Goal: Find specific page/section

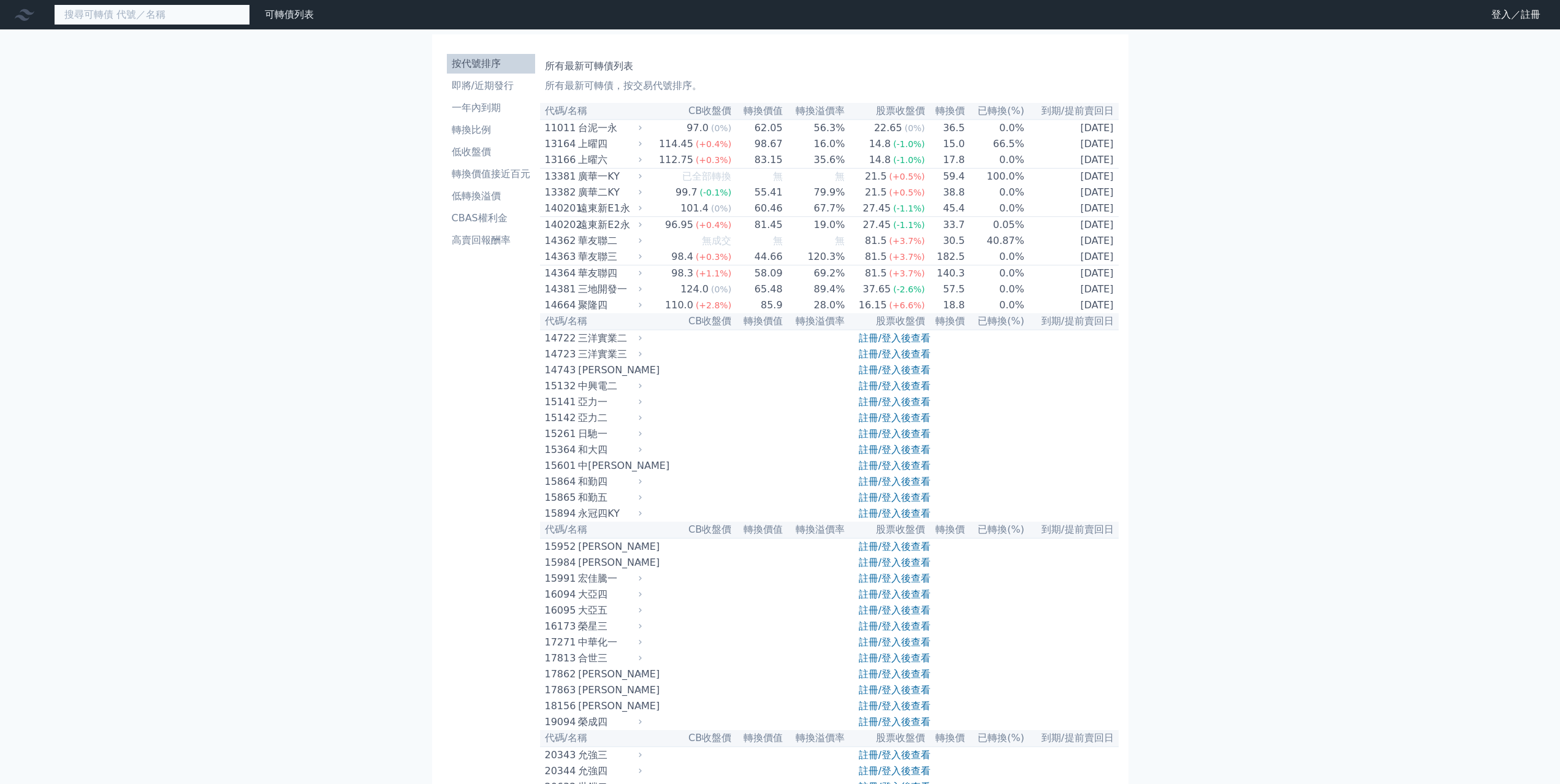
click at [243, 18] on input at bounding box center [151, 14] width 196 height 20
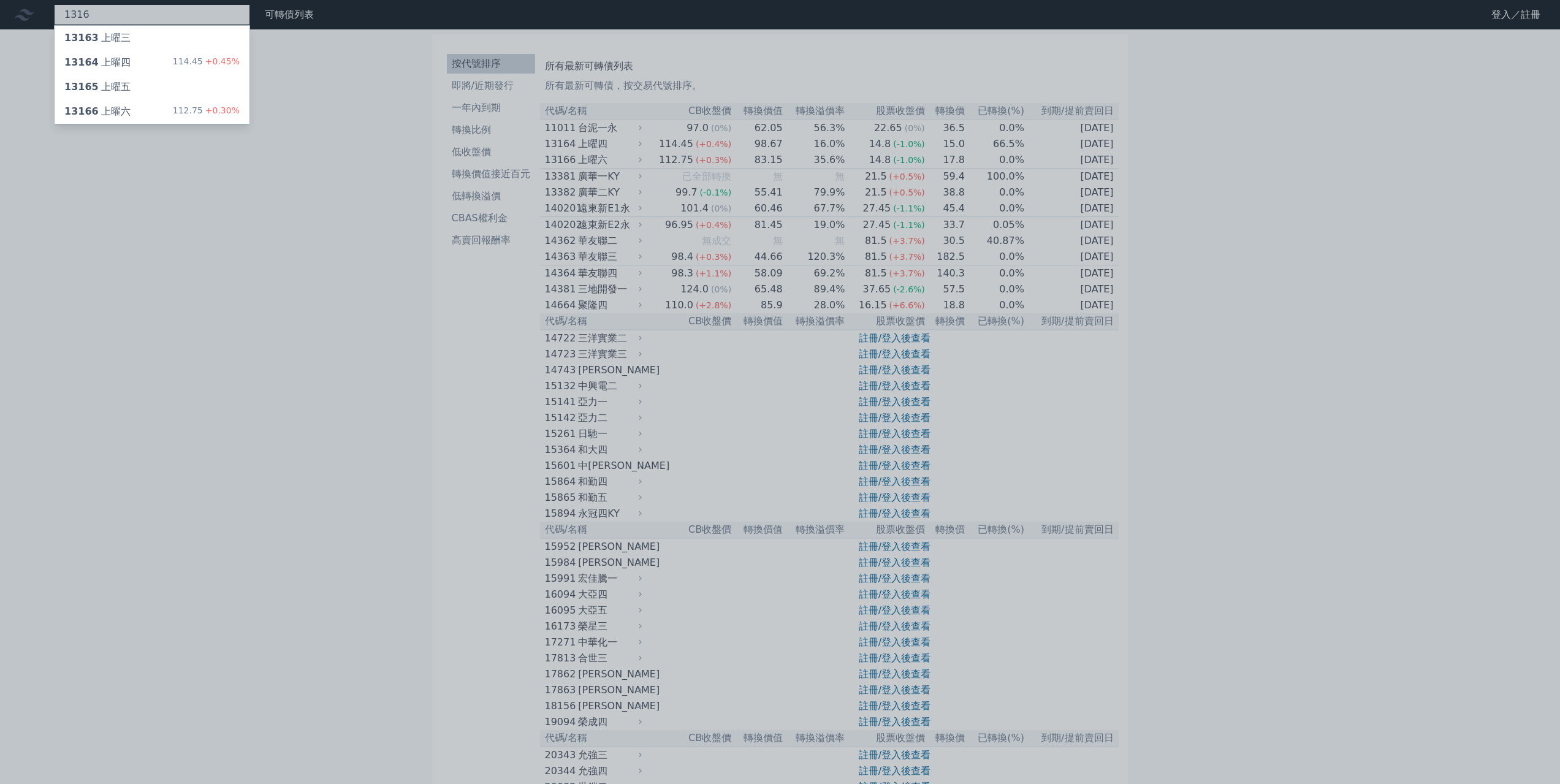
type input "1316"
click at [169, 110] on div "13166 上曜六 112.75 +0.30%" at bounding box center [152, 111] width 195 height 24
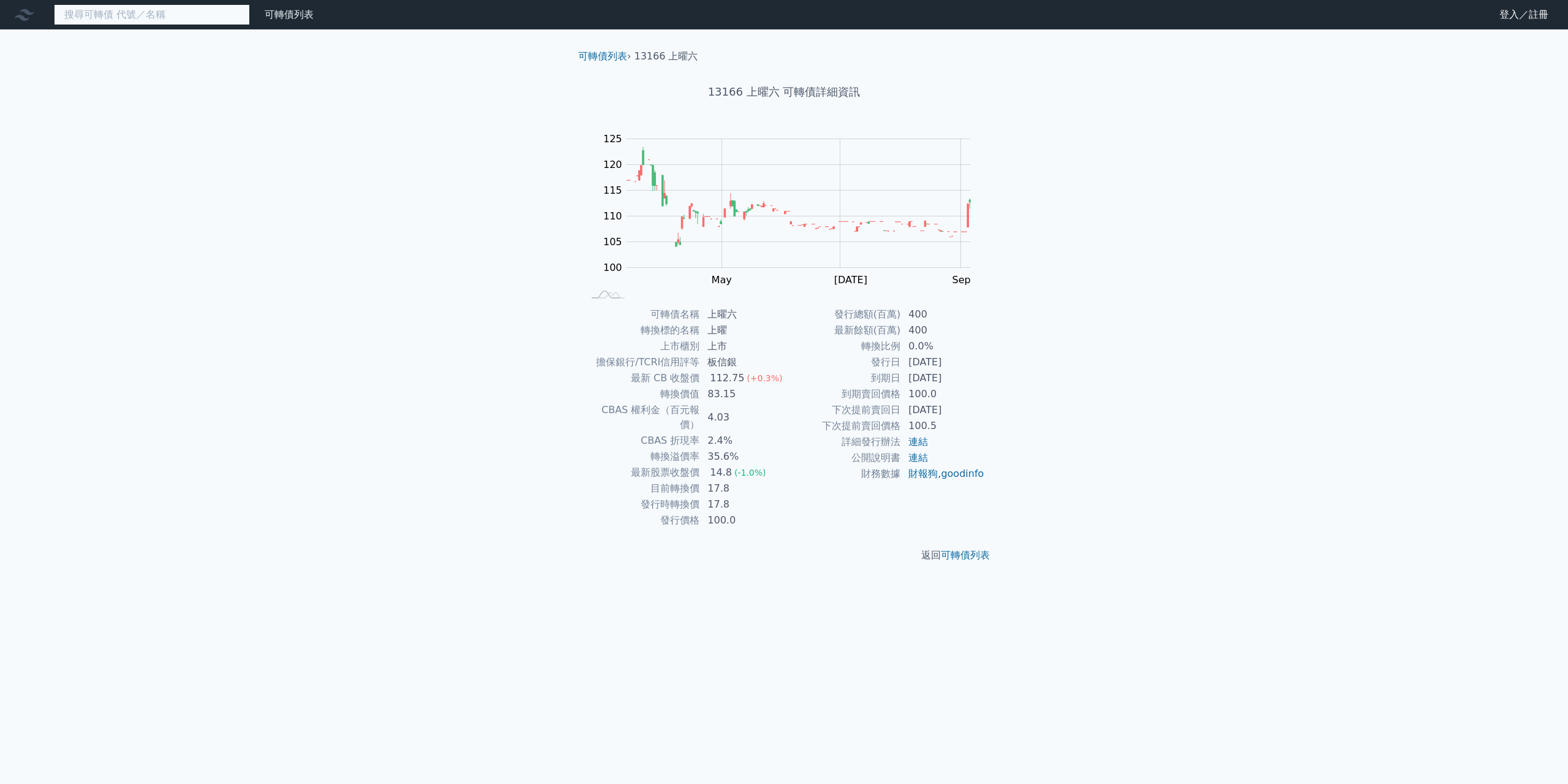
click at [155, 17] on input at bounding box center [151, 14] width 196 height 20
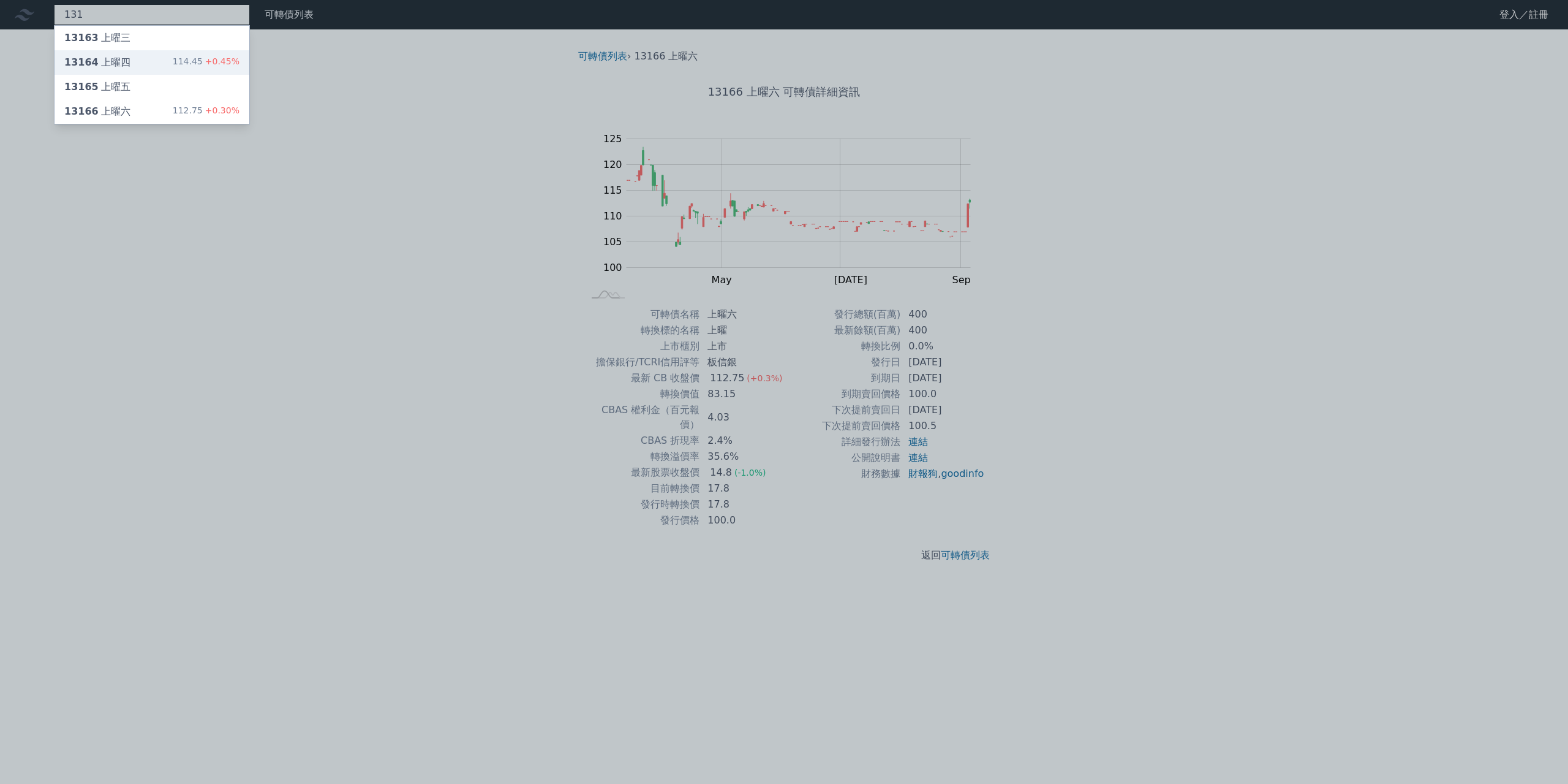
type input "131"
click at [175, 66] on div "13164 上曜四 114.45 +0.45%" at bounding box center [152, 62] width 195 height 24
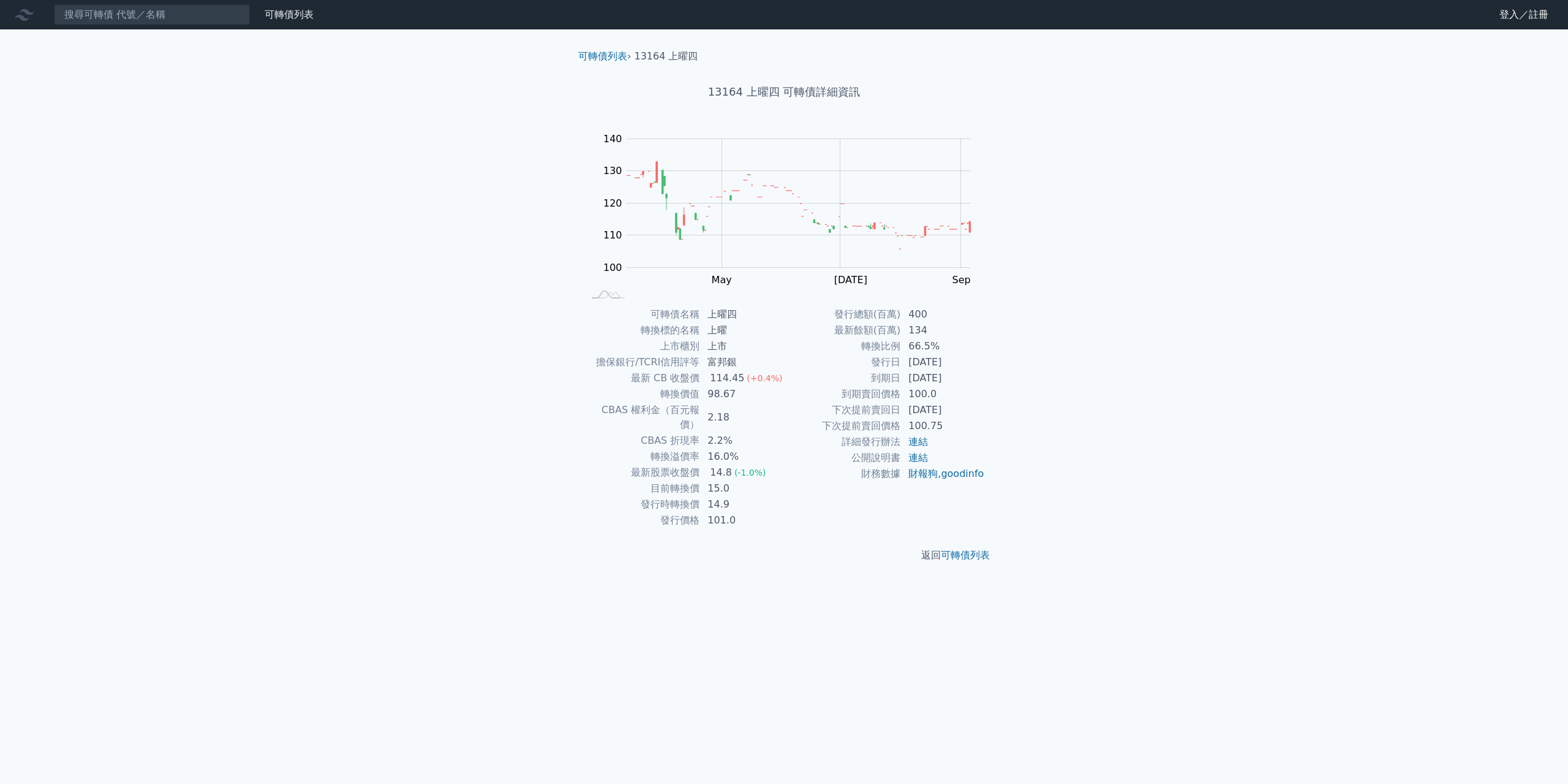
drag, startPoint x: 304, startPoint y: 0, endPoint x: 285, endPoint y: 164, distance: 165.1
click at [285, 164] on div "可轉債列表 財務數據 可轉債列表 財務數據 登入／註冊 登入／註冊 可轉債列表 › 13164 上曜四 13164 上曜四 可轉債詳細資訊 Zoom Out …" at bounding box center [784, 392] width 1568 height 784
click at [469, 201] on div "可轉債列表 財務數據 可轉債列表 財務數據 登入／註冊 登入／註冊 可轉債列表 › 13164 上曜四 13164 上曜四 可轉債詳細資訊 Zoom Out …" at bounding box center [784, 392] width 1568 height 784
